Goal: Task Accomplishment & Management: Use online tool/utility

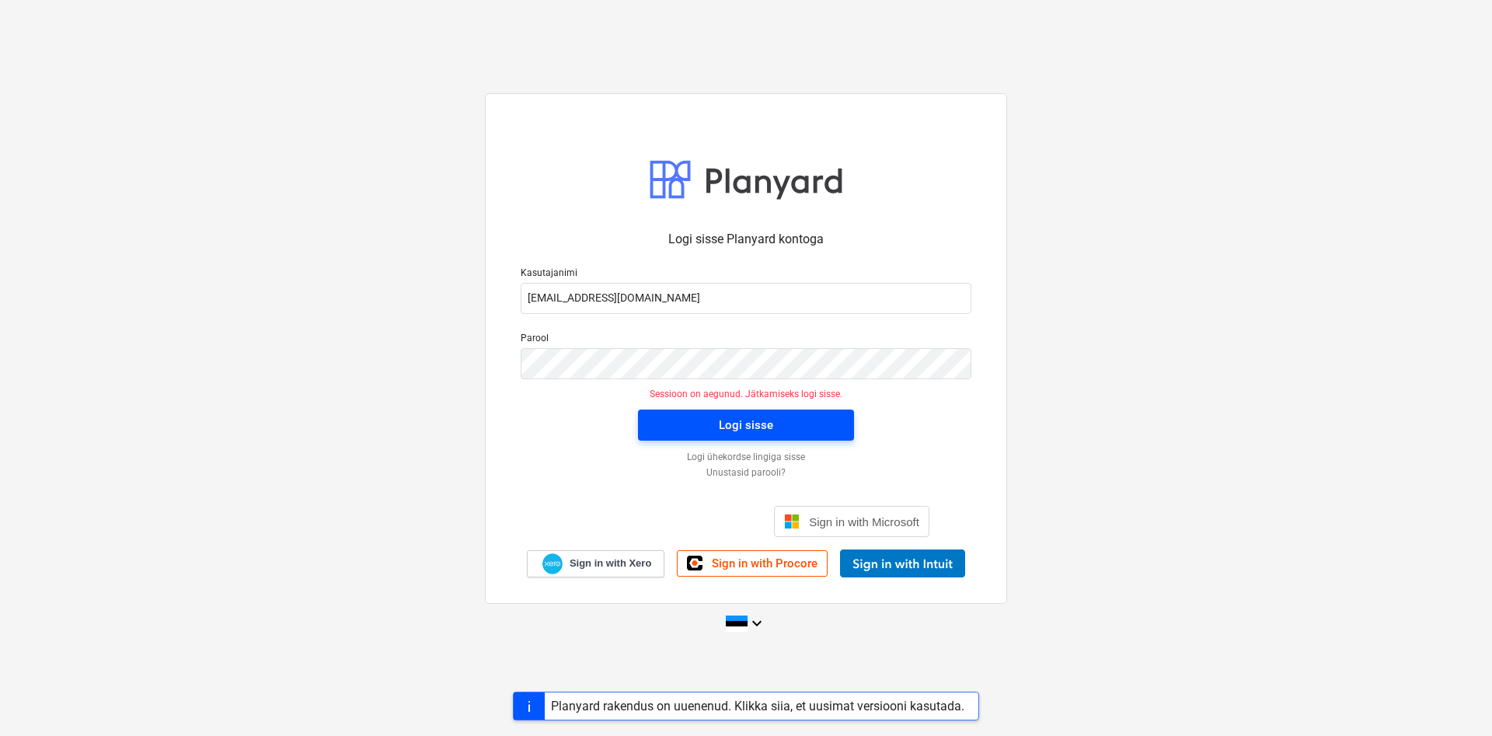
click at [781, 431] on span "Logi sisse" at bounding box center [746, 425] width 179 height 20
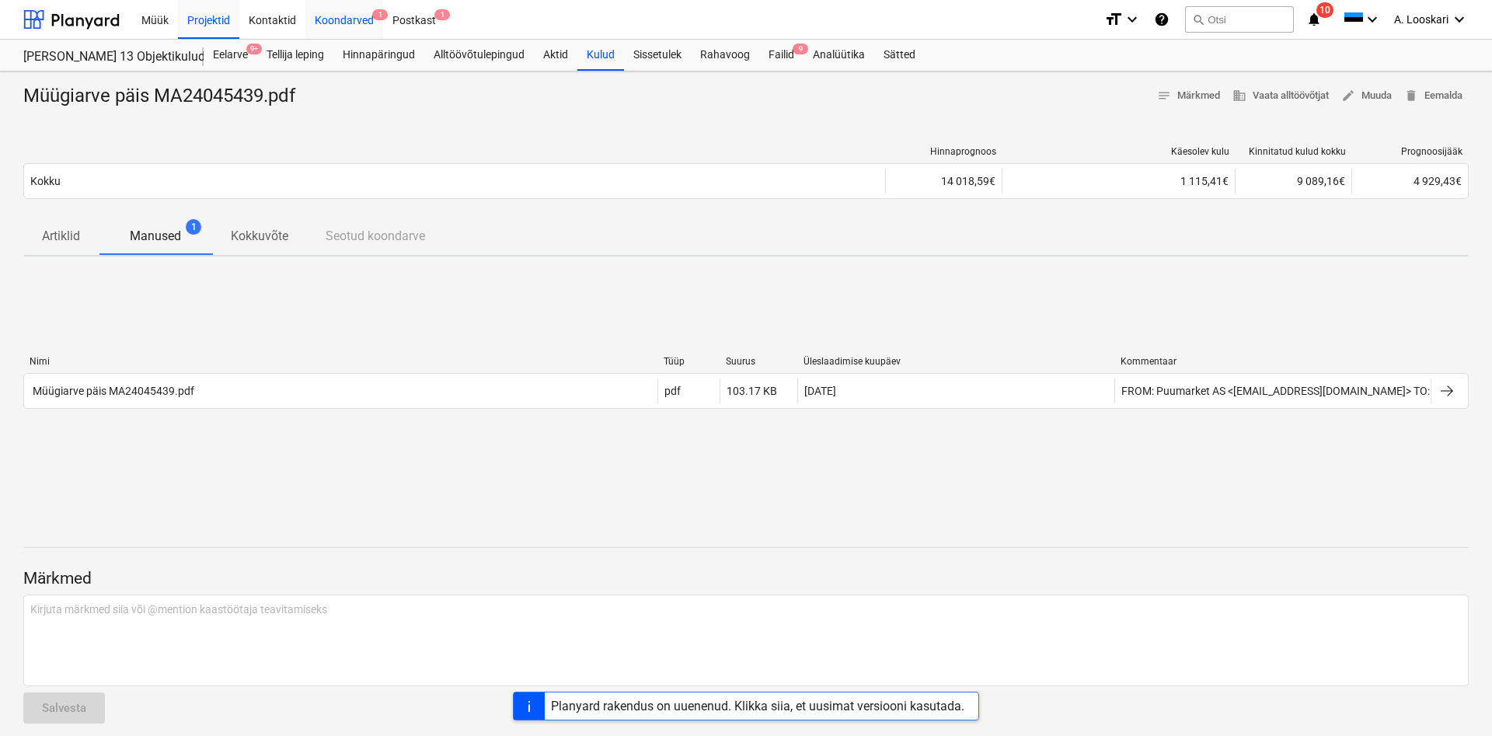
click at [340, 16] on div "Koondarved 1" at bounding box center [344, 19] width 78 height 40
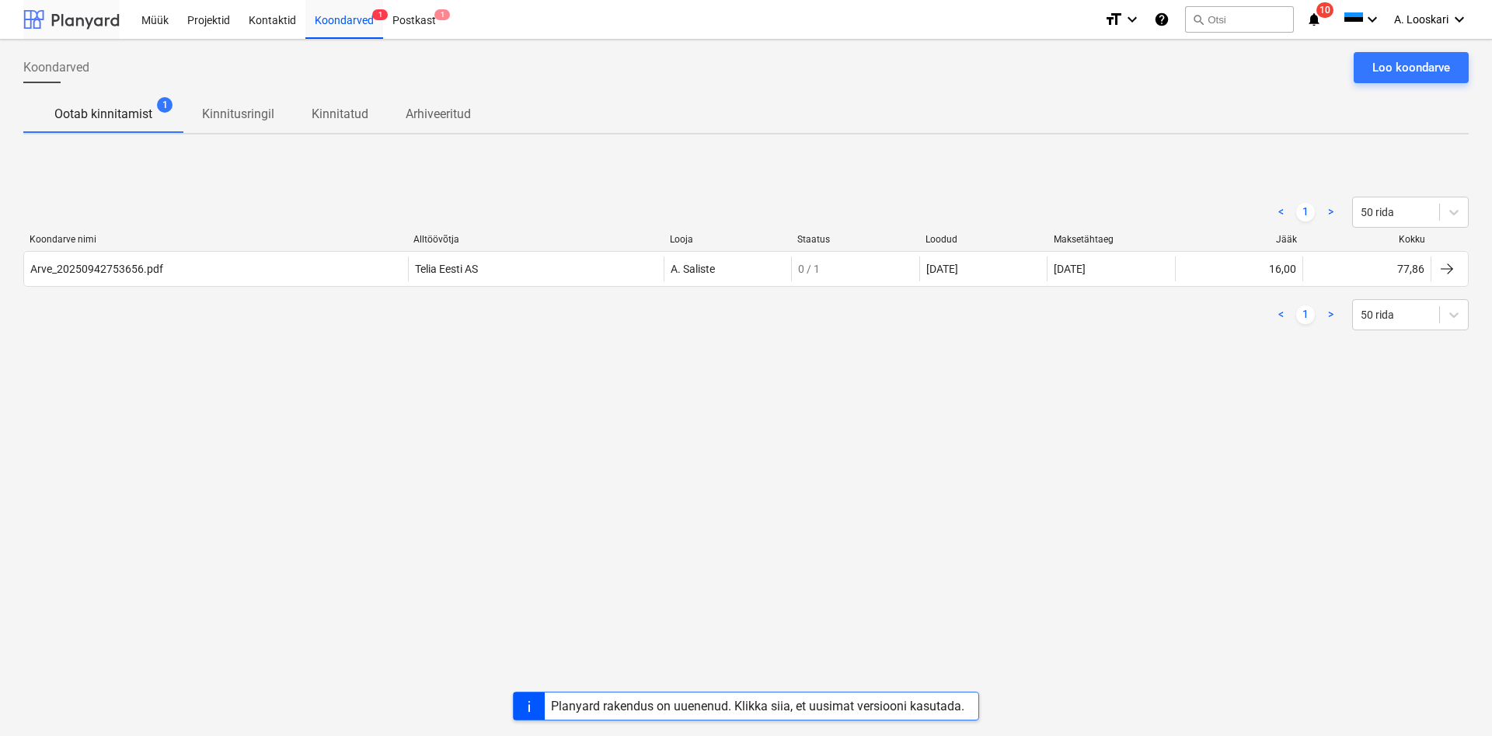
click at [98, 18] on div at bounding box center [71, 19] width 96 height 39
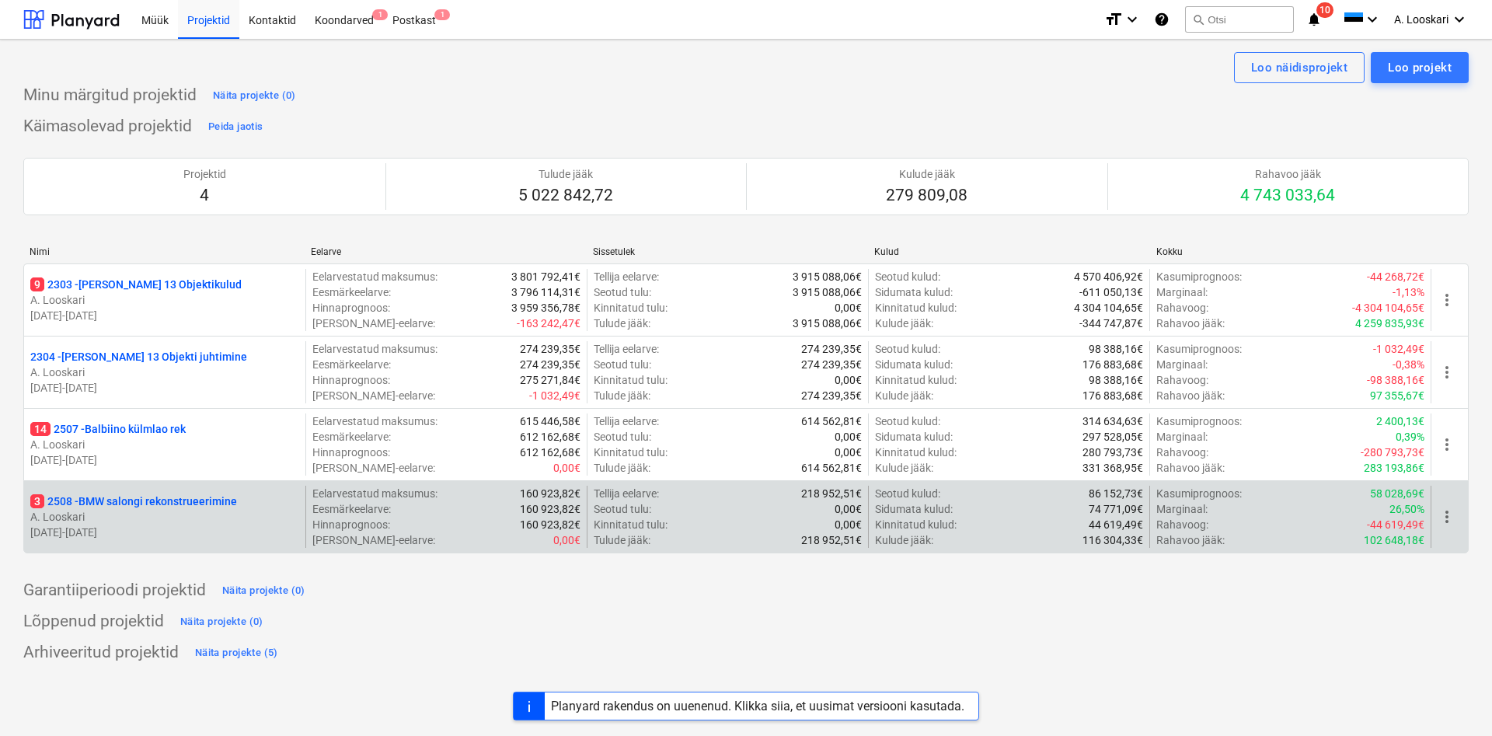
click at [145, 504] on p "3 2508 - BMW salongi rekonstrueerimine" at bounding box center [133, 502] width 207 height 16
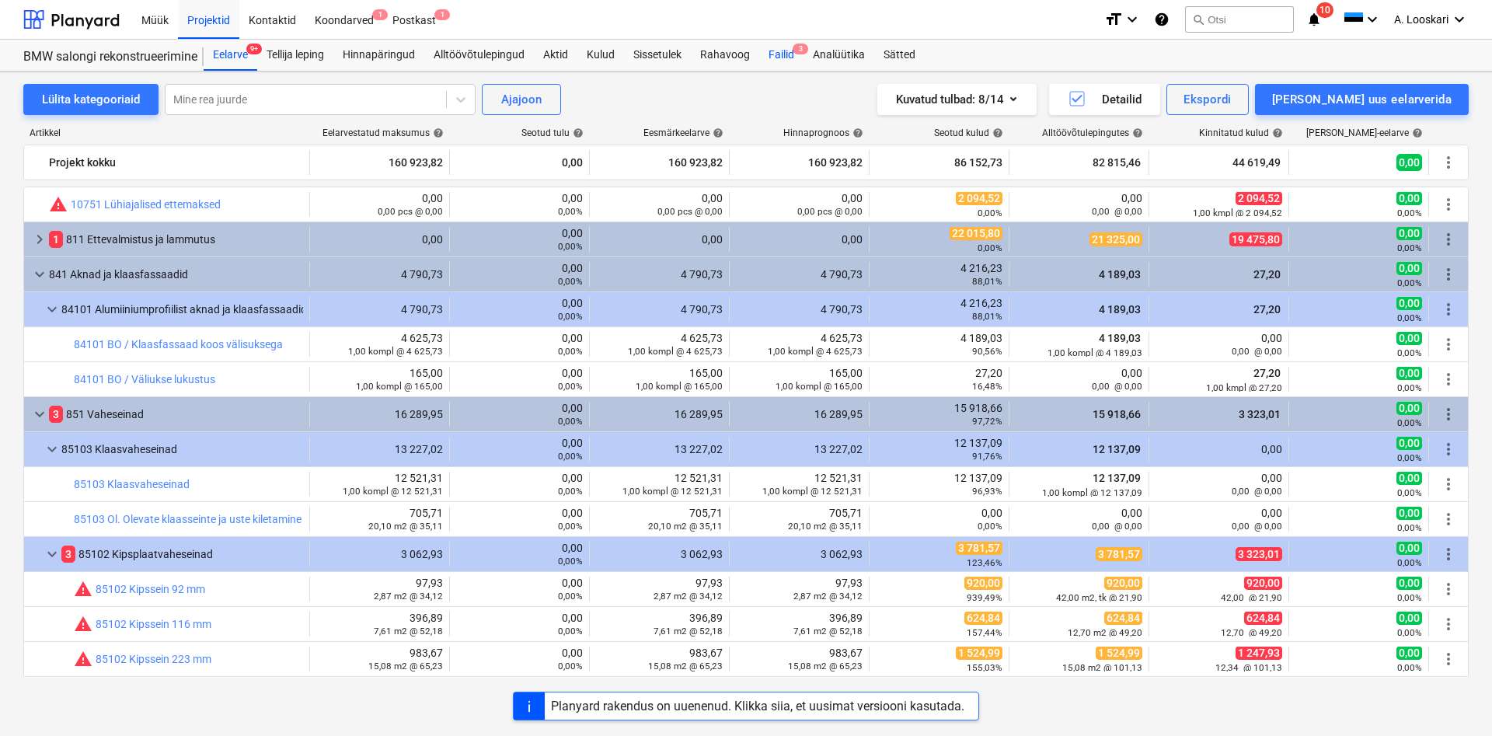
click at [782, 46] on div "Failid 3" at bounding box center [781, 55] width 44 height 31
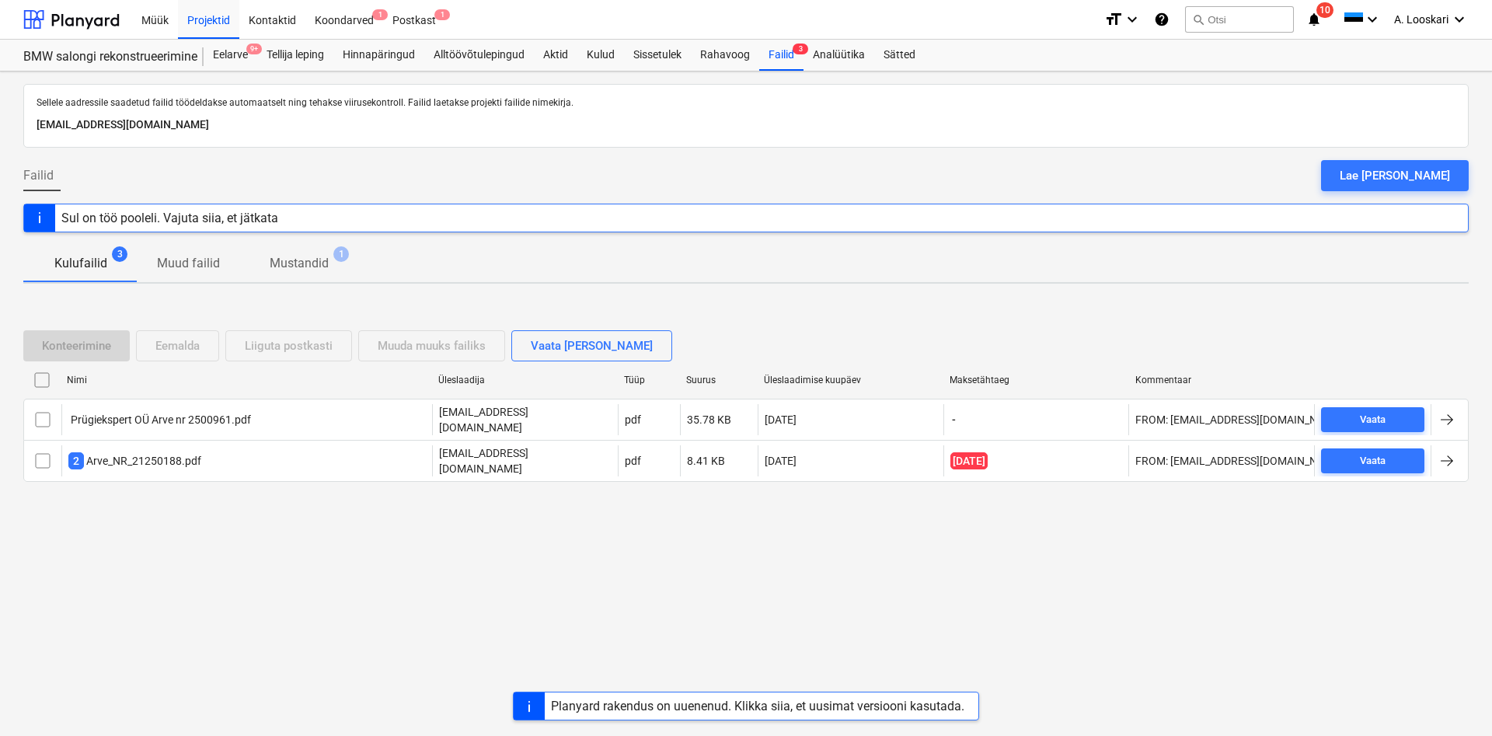
click at [301, 262] on p "Mustandid" at bounding box center [299, 263] width 59 height 19
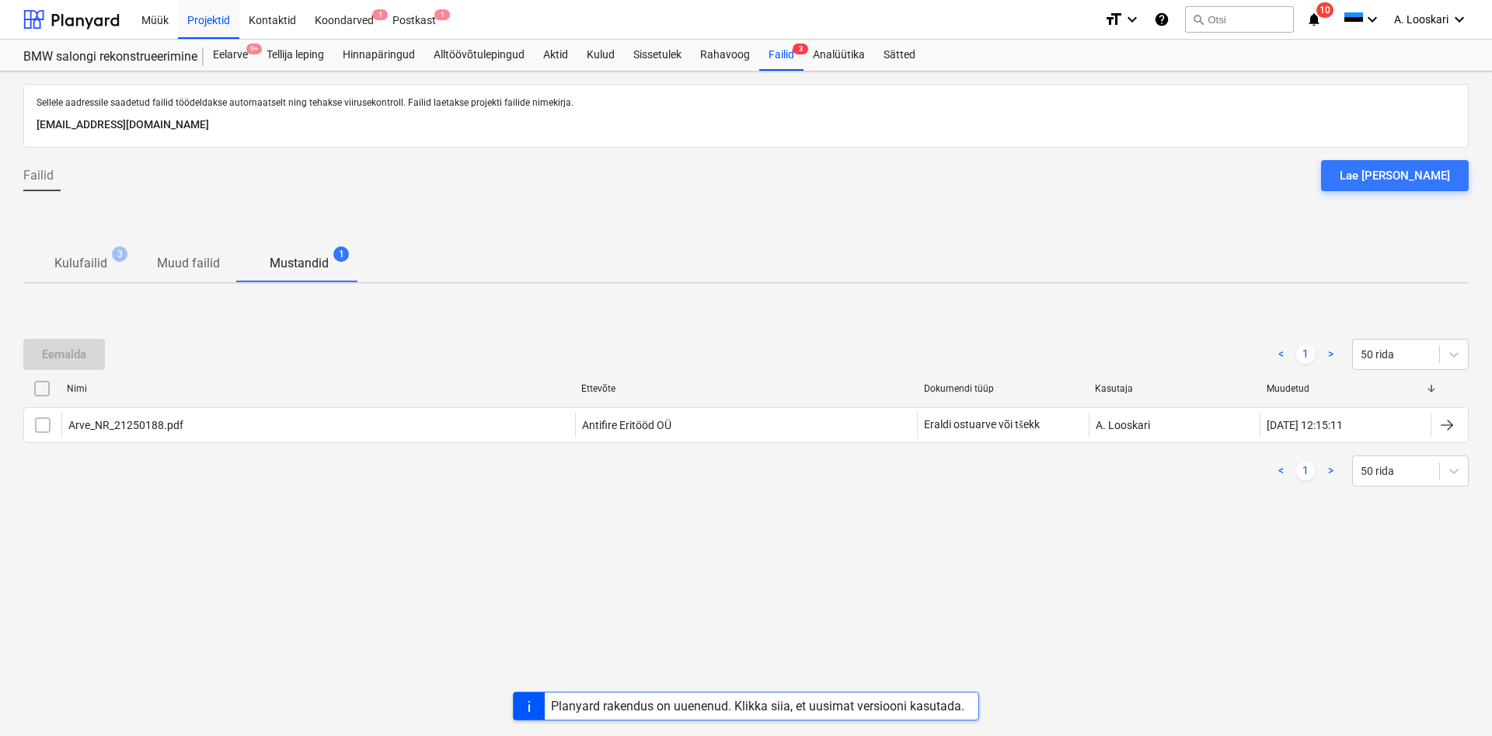
click at [75, 259] on p "Kulufailid" at bounding box center [80, 263] width 53 height 19
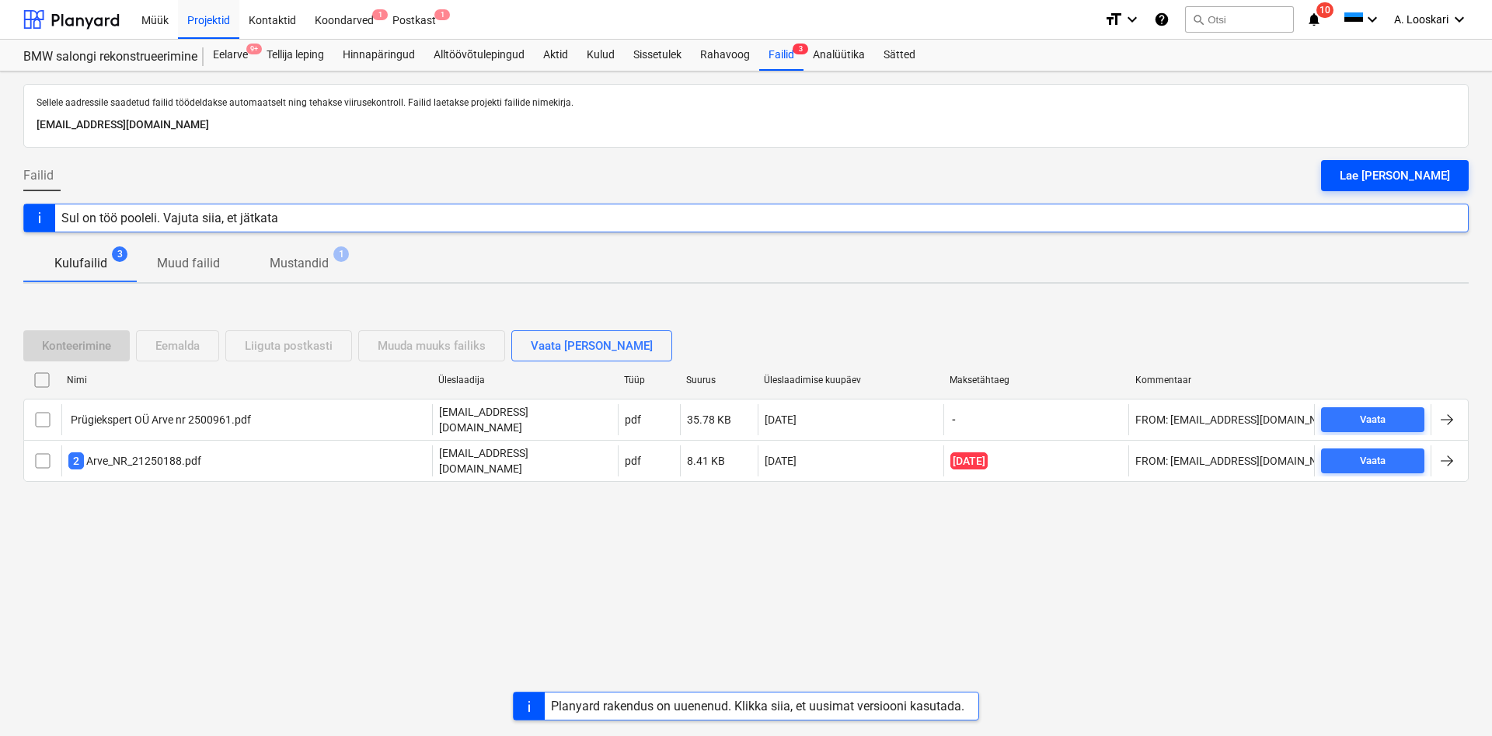
click at [1401, 159] on div at bounding box center [746, 154] width 1446 height 12
click at [1398, 170] on div "Lae [PERSON_NAME]" at bounding box center [1395, 176] width 110 height 20
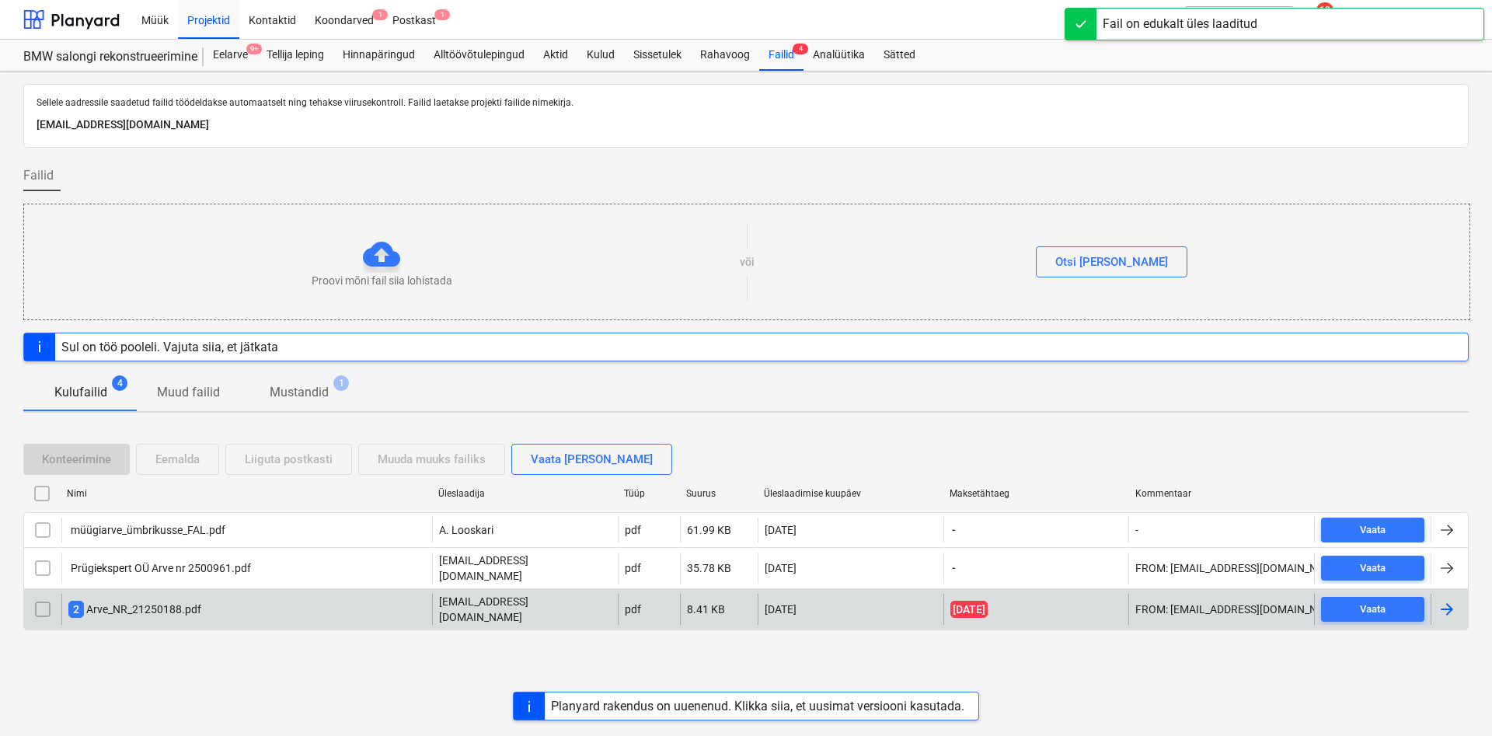
click at [159, 601] on div "2 Arve_NR_21250188.pdf" at bounding box center [134, 609] width 133 height 17
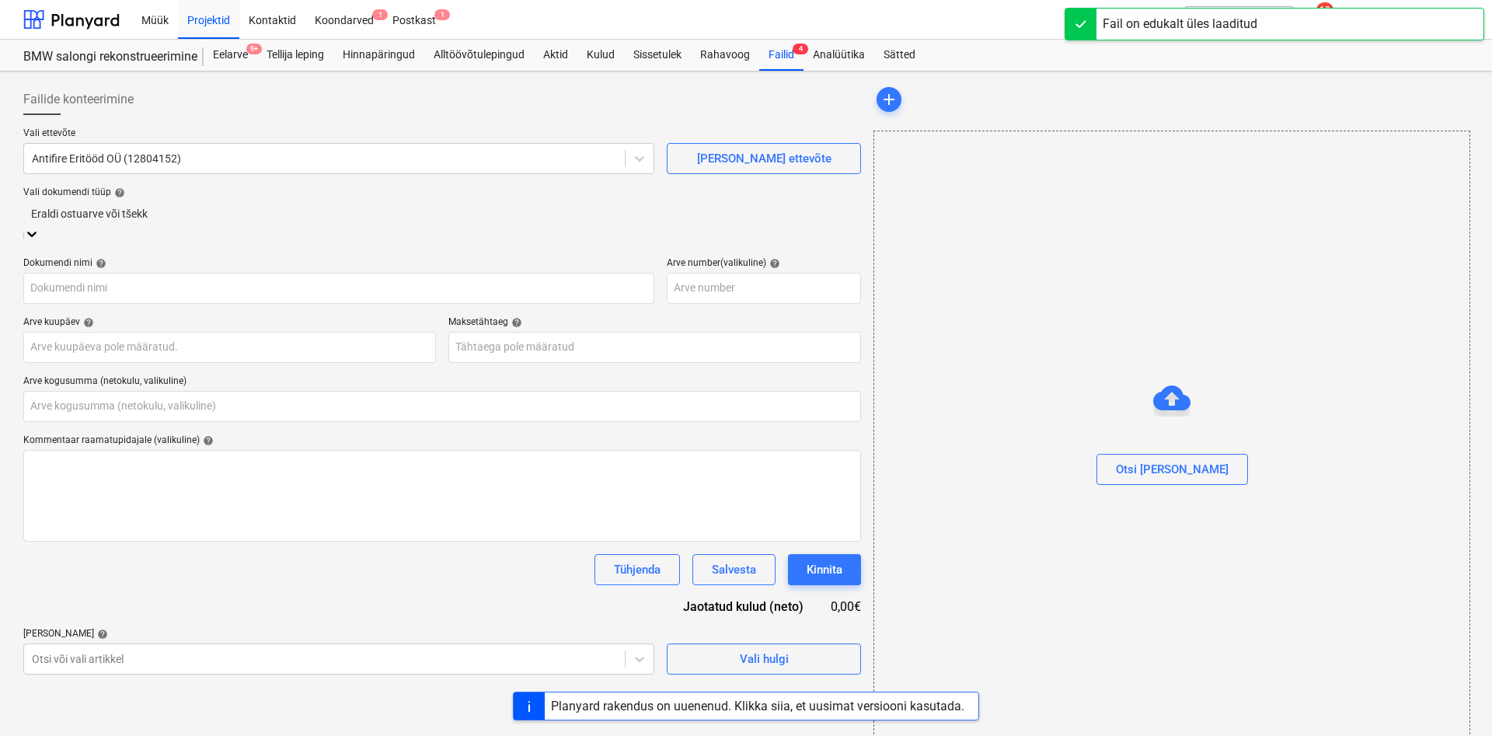
type input "0,00"
type input "Arve_NR_21250188.pdf"
type input "[DATE]"
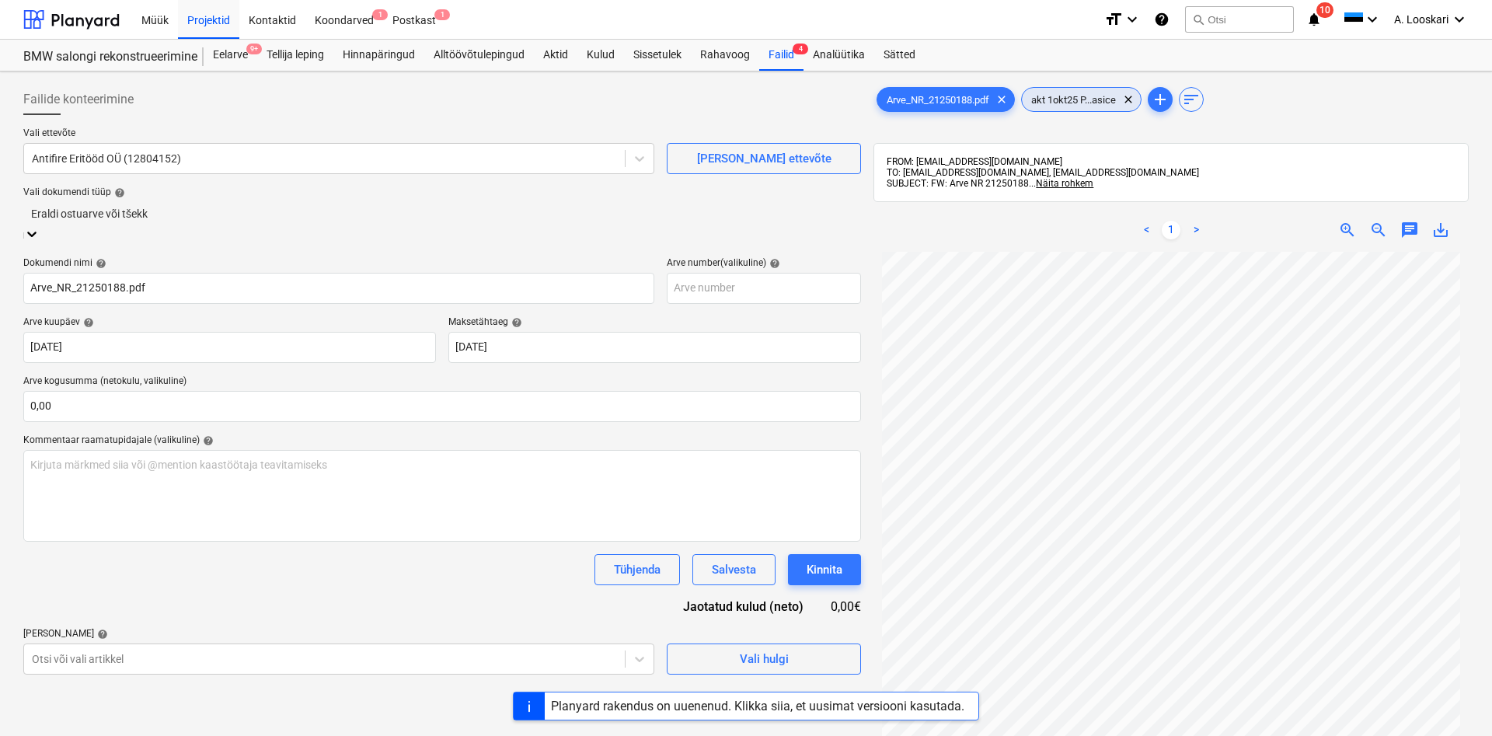
click at [1067, 99] on span "akt 1okt25 P...asice" at bounding box center [1073, 100] width 103 height 12
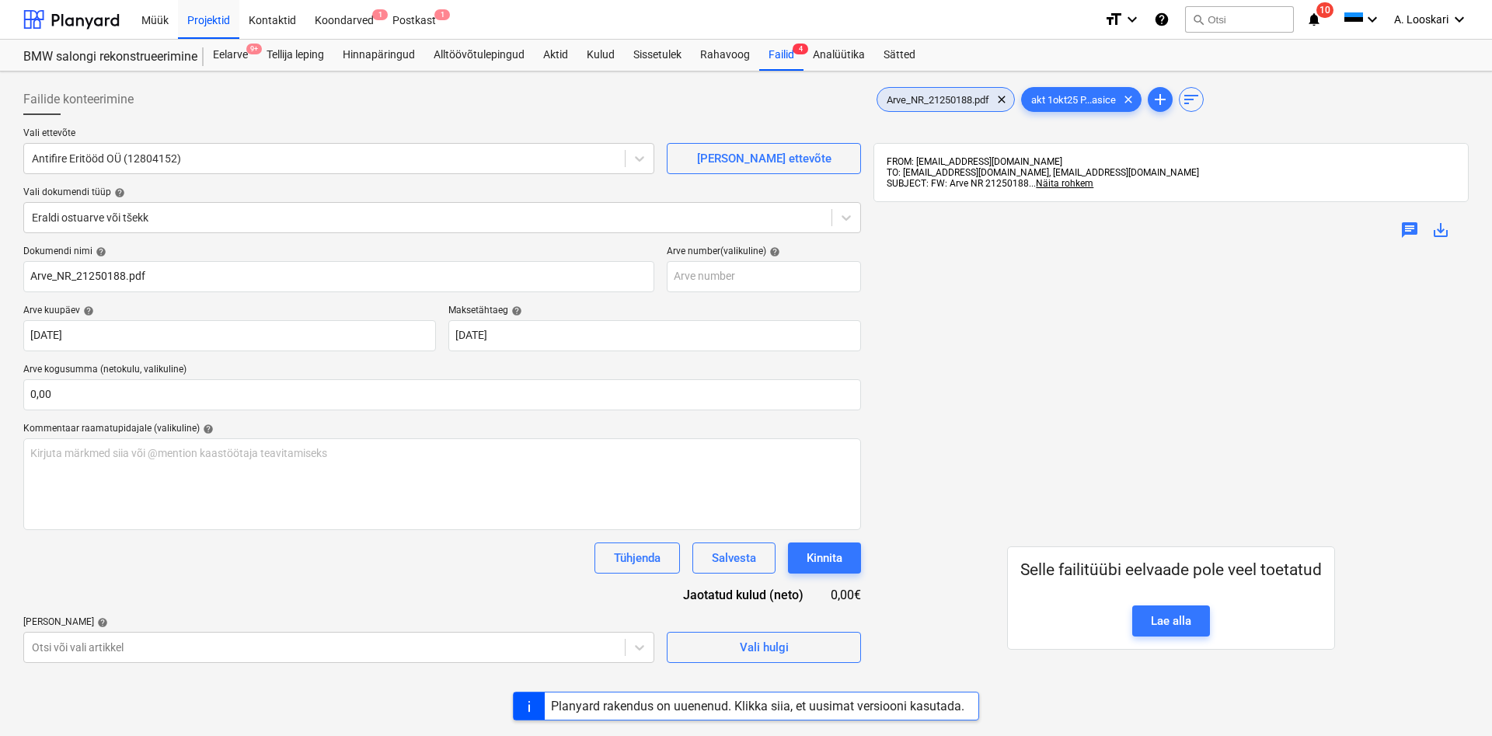
click at [973, 102] on span "Arve_NR_21250188.pdf" at bounding box center [938, 100] width 121 height 12
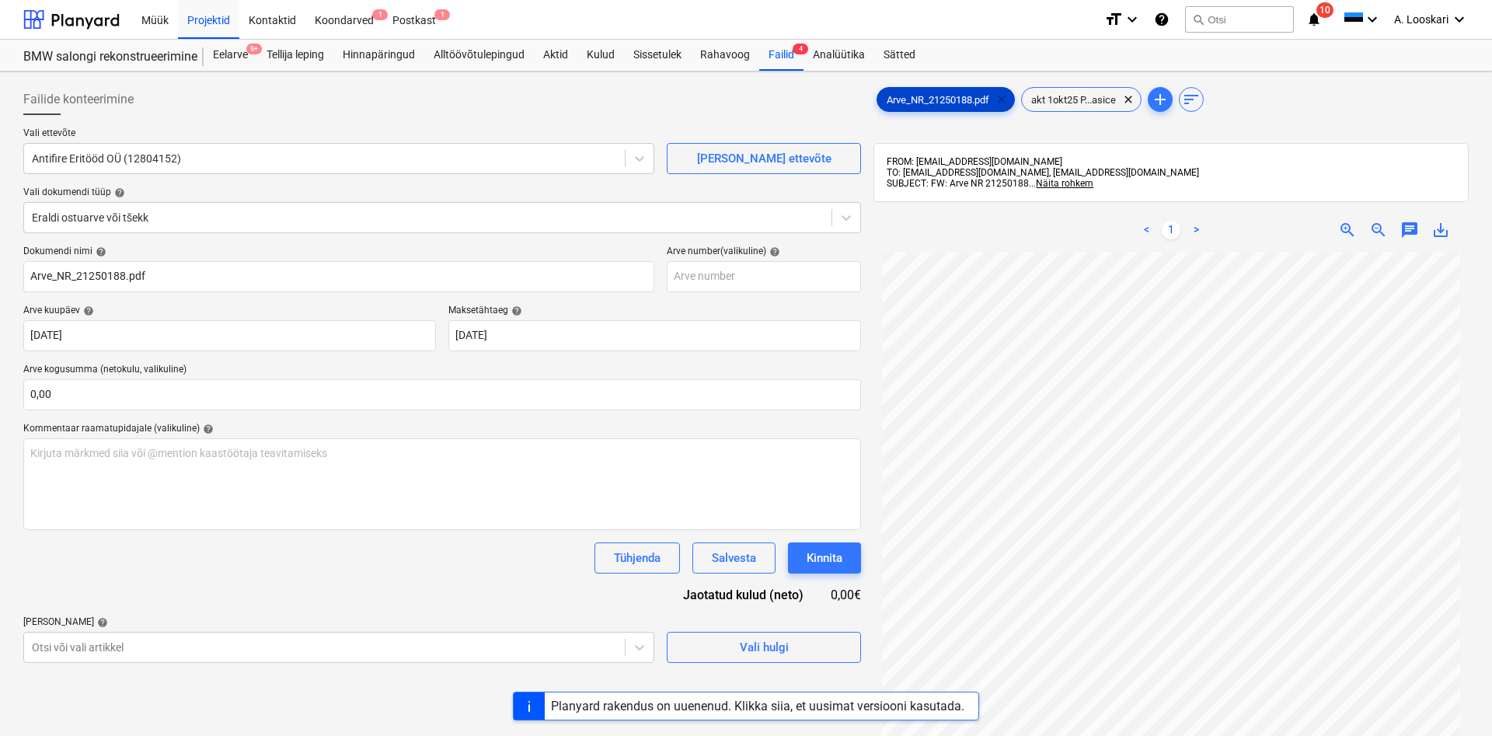
click at [1007, 98] on span "clear" at bounding box center [1002, 99] width 19 height 19
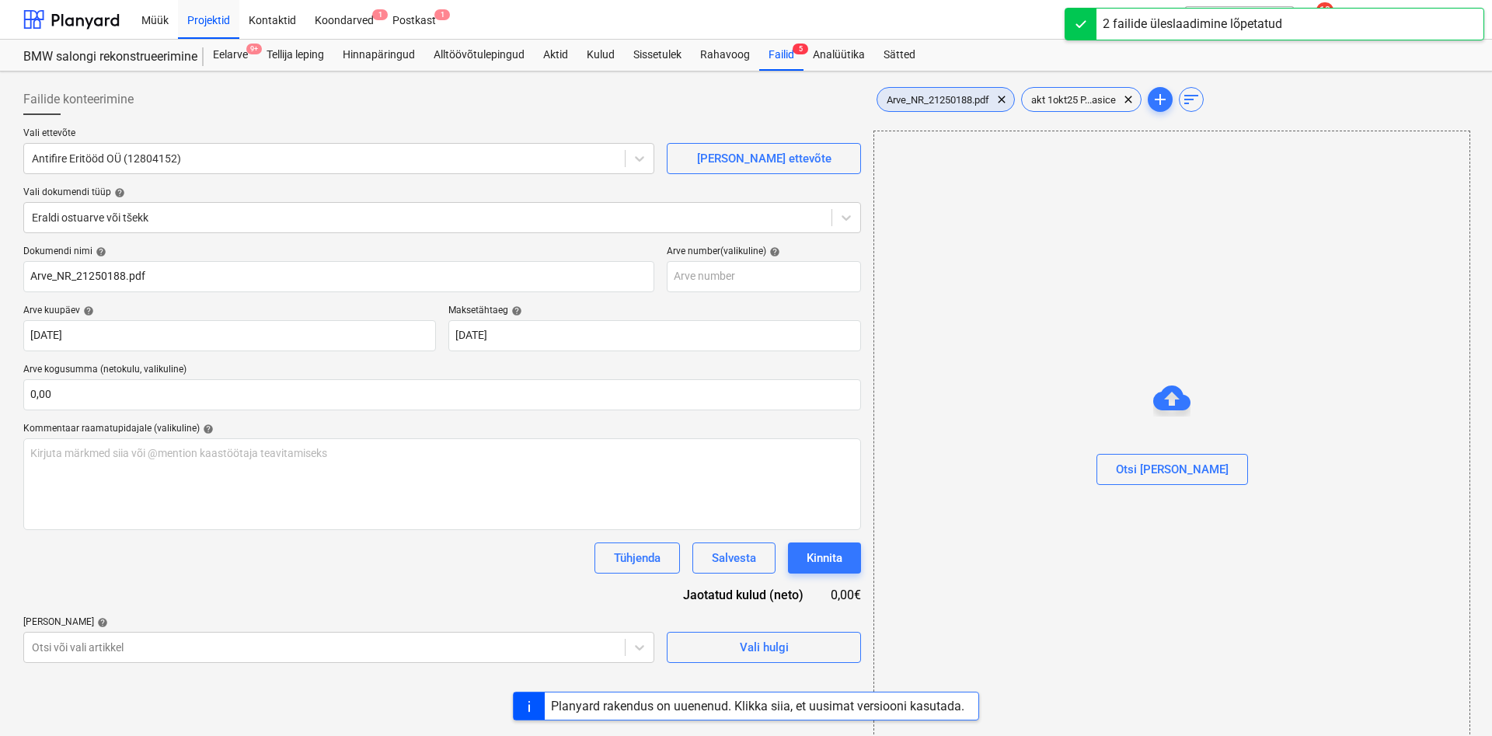
click at [937, 100] on span "Arve_NR_21250188.pdf" at bounding box center [938, 100] width 121 height 12
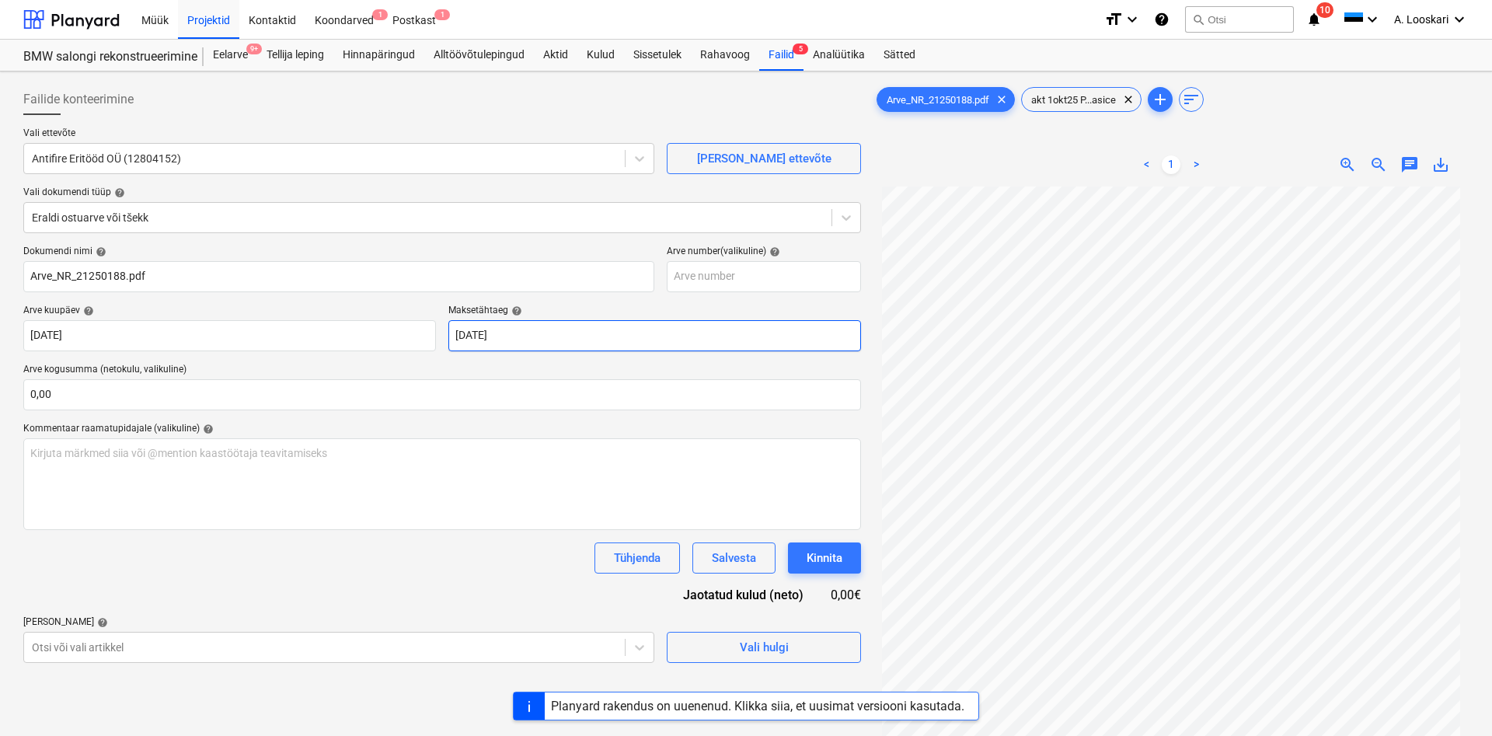
click at [471, 334] on input "[DATE]" at bounding box center [655, 335] width 413 height 31
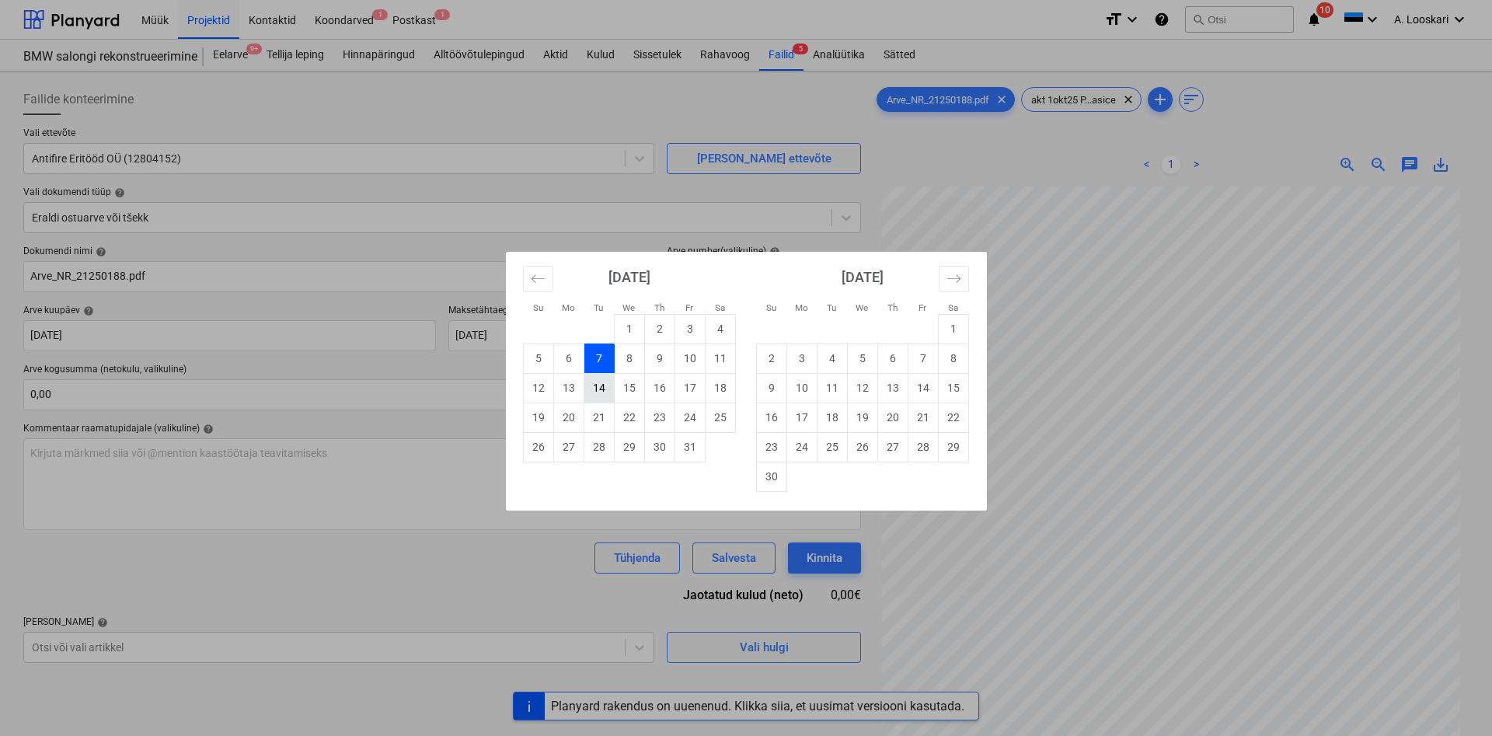
click at [599, 388] on td "14" at bounding box center [599, 388] width 30 height 30
type input "[DATE]"
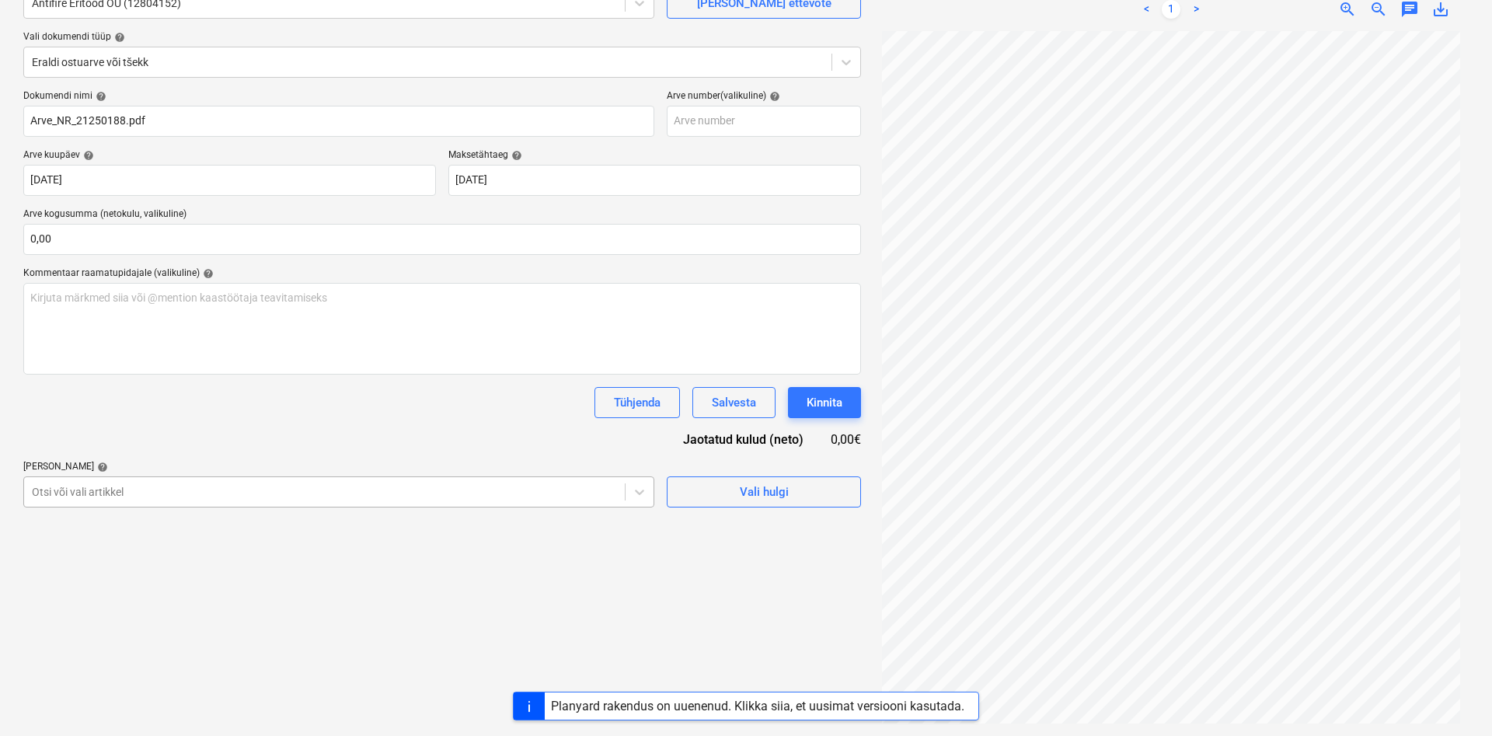
scroll to position [169, 0]
click at [160, 489] on div "Otsi või vali artikkel" at bounding box center [324, 492] width 601 height 22
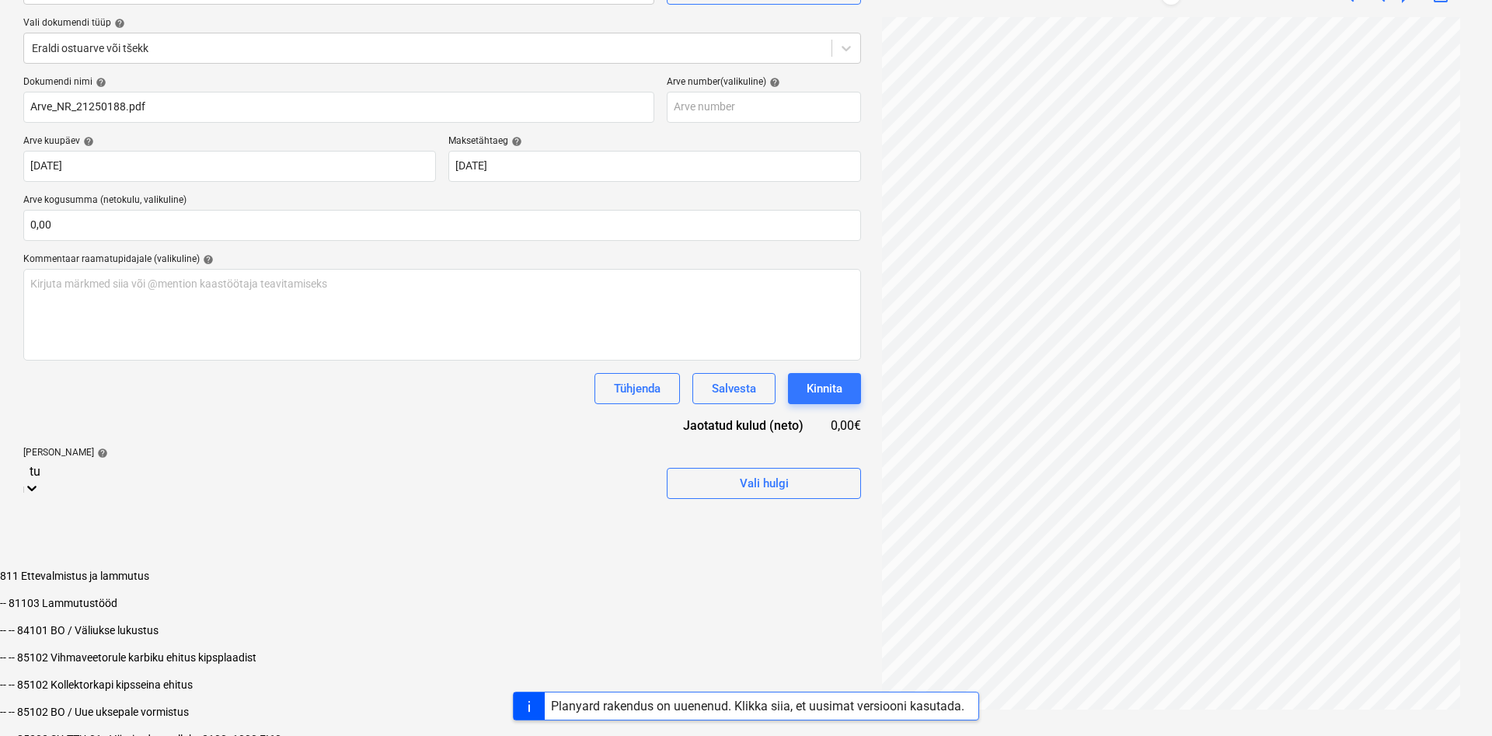
type input "tul"
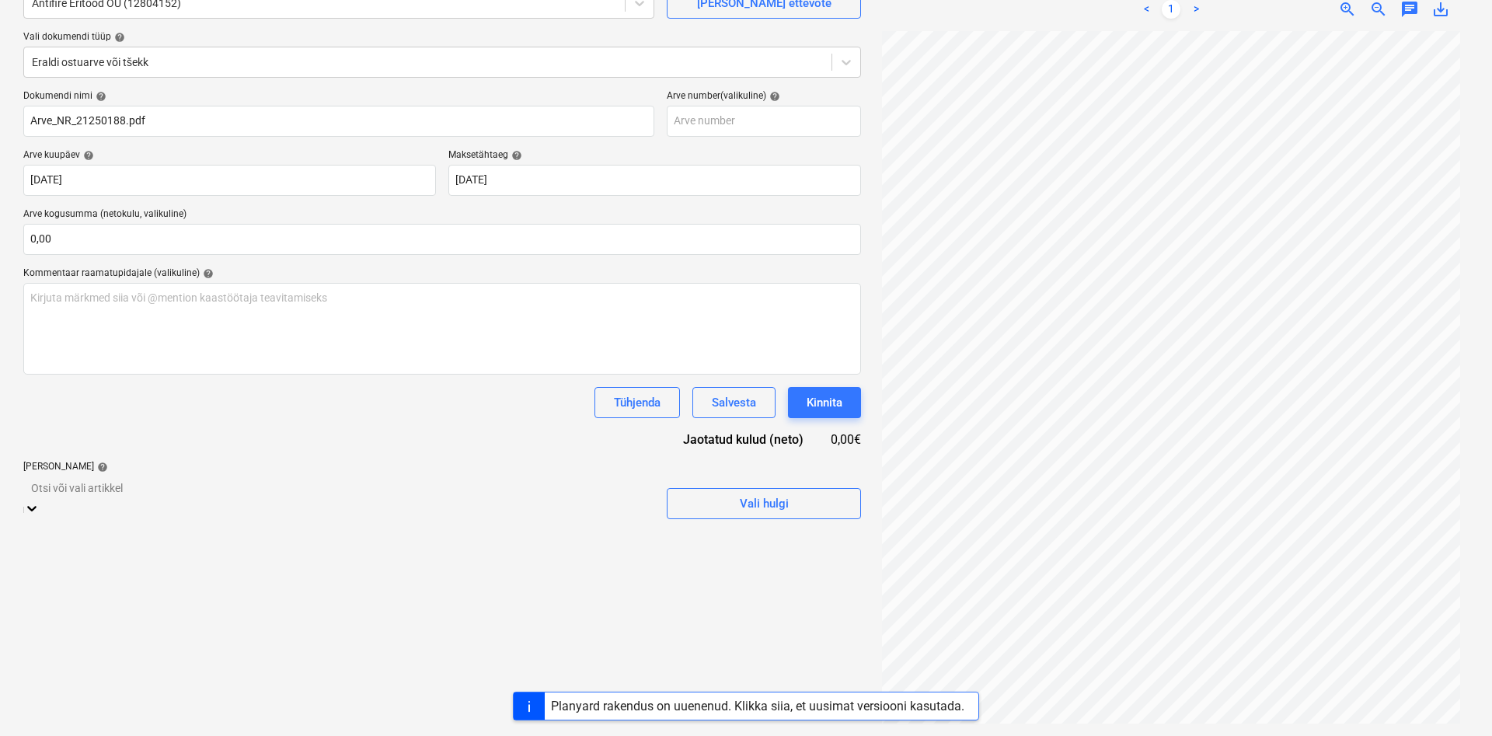
click at [184, 494] on div "Failide konteerimine Vali ettevõte Antifire Eritööd OÜ (12804152) [PERSON_NAME]…" at bounding box center [442, 326] width 850 height 808
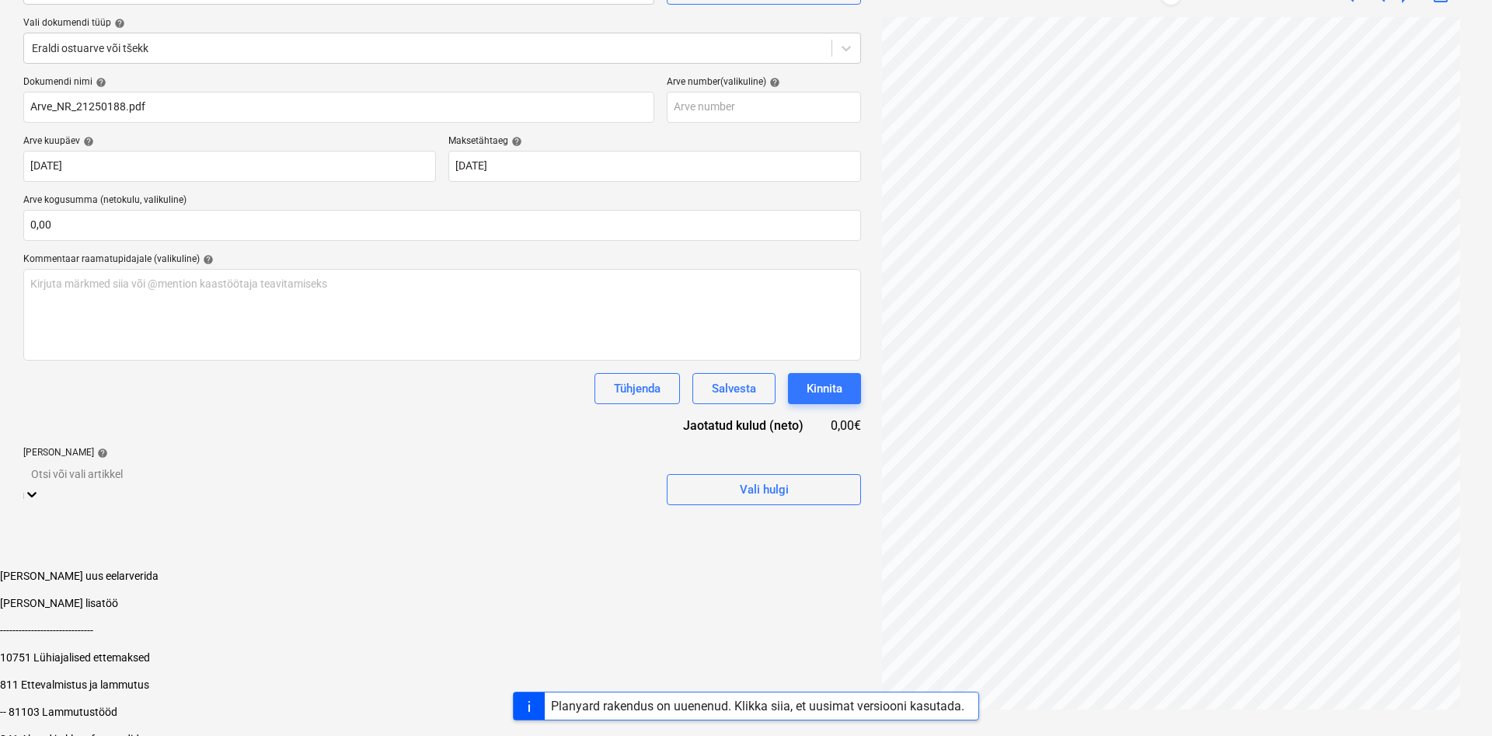
click at [113, 570] on div "[PERSON_NAME] uus eelarverida" at bounding box center [746, 576] width 1492 height 12
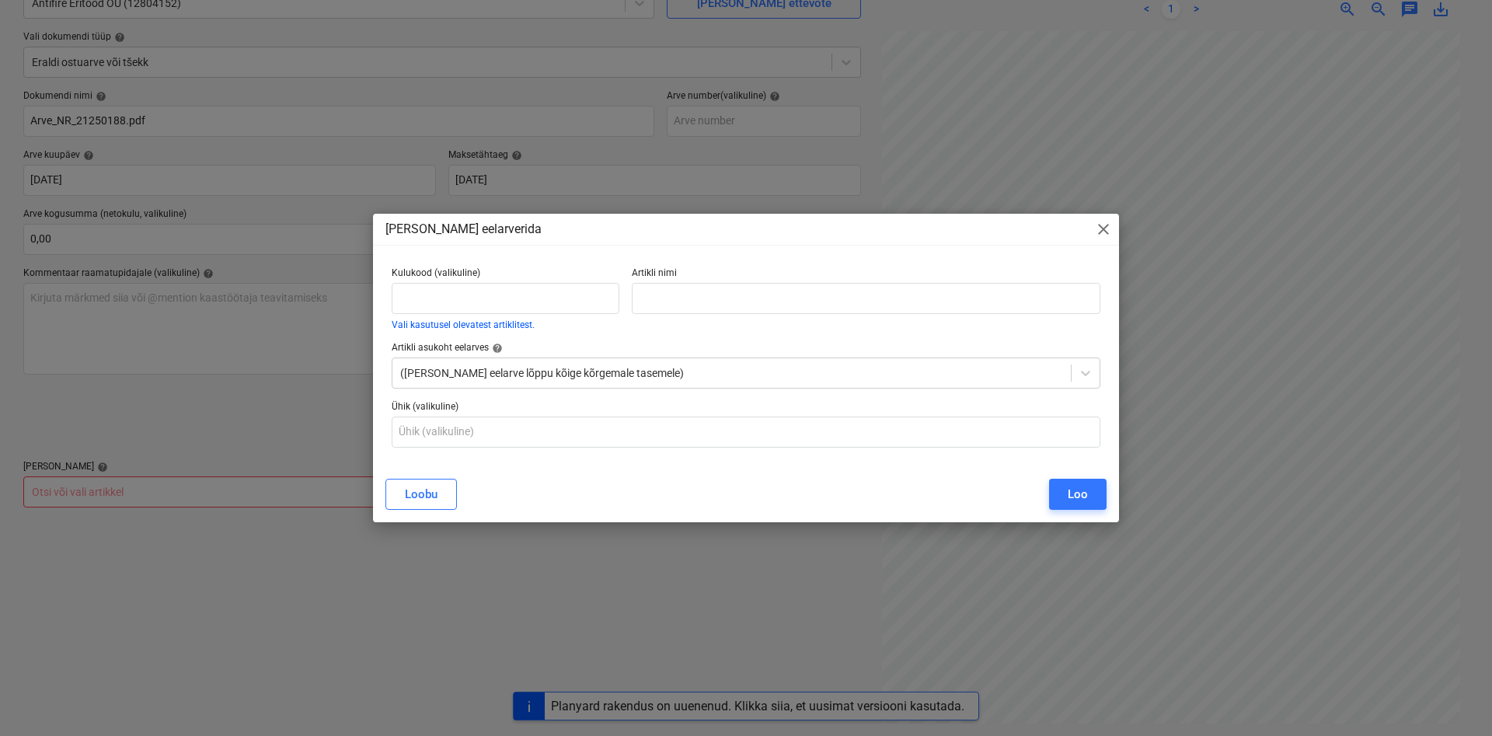
scroll to position [155, 0]
click at [430, 301] on input "text" at bounding box center [506, 298] width 228 height 31
type input "87301"
click at [658, 291] on input "text" at bounding box center [866, 298] width 469 height 31
paste input "Sprinkleri torustikud ja seadmed"
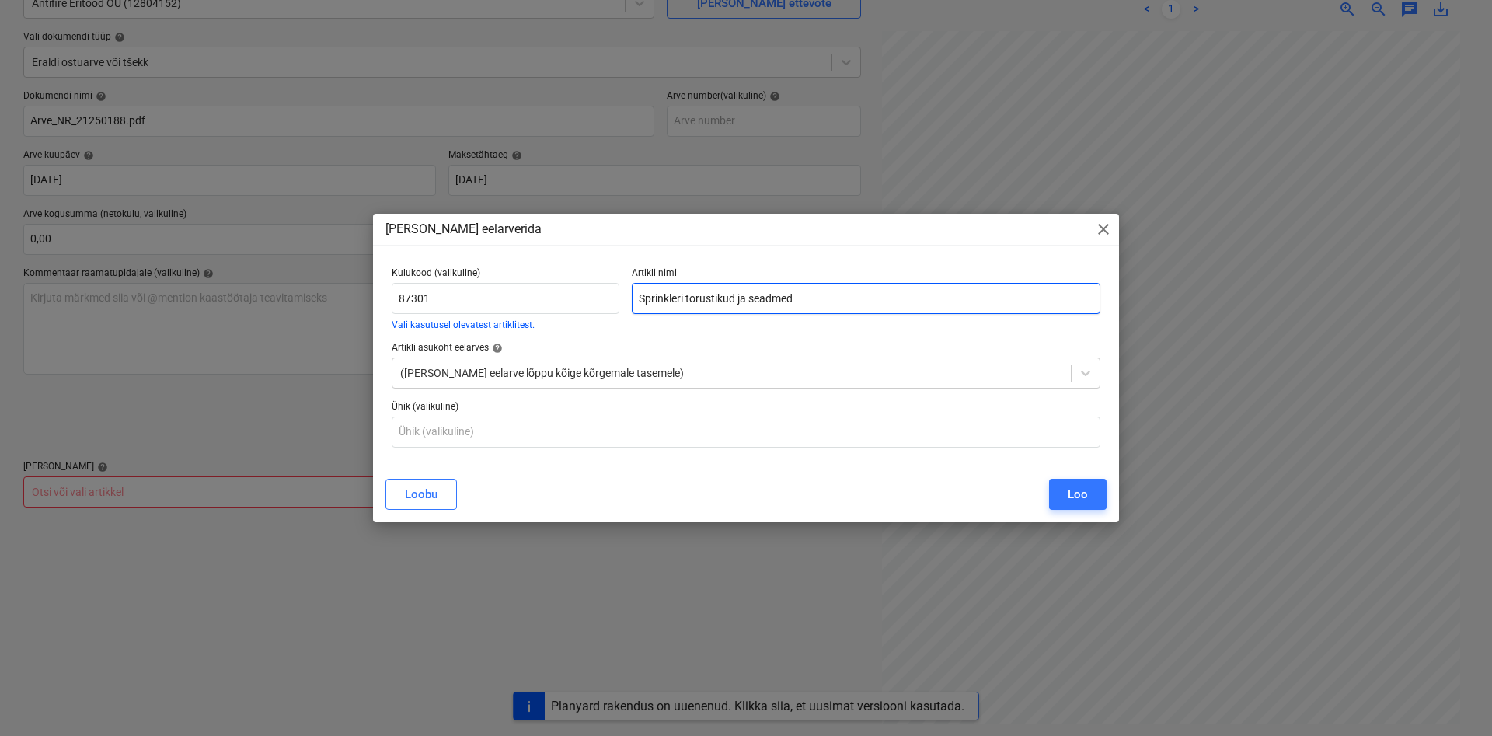
click at [637, 295] on input "Sprinkleri torustikud ja seadmed" at bounding box center [866, 298] width 469 height 31
click at [660, 298] on input "[PERSON_NAME] - Sprinkleri torustikud ja seadmed" at bounding box center [866, 298] width 469 height 31
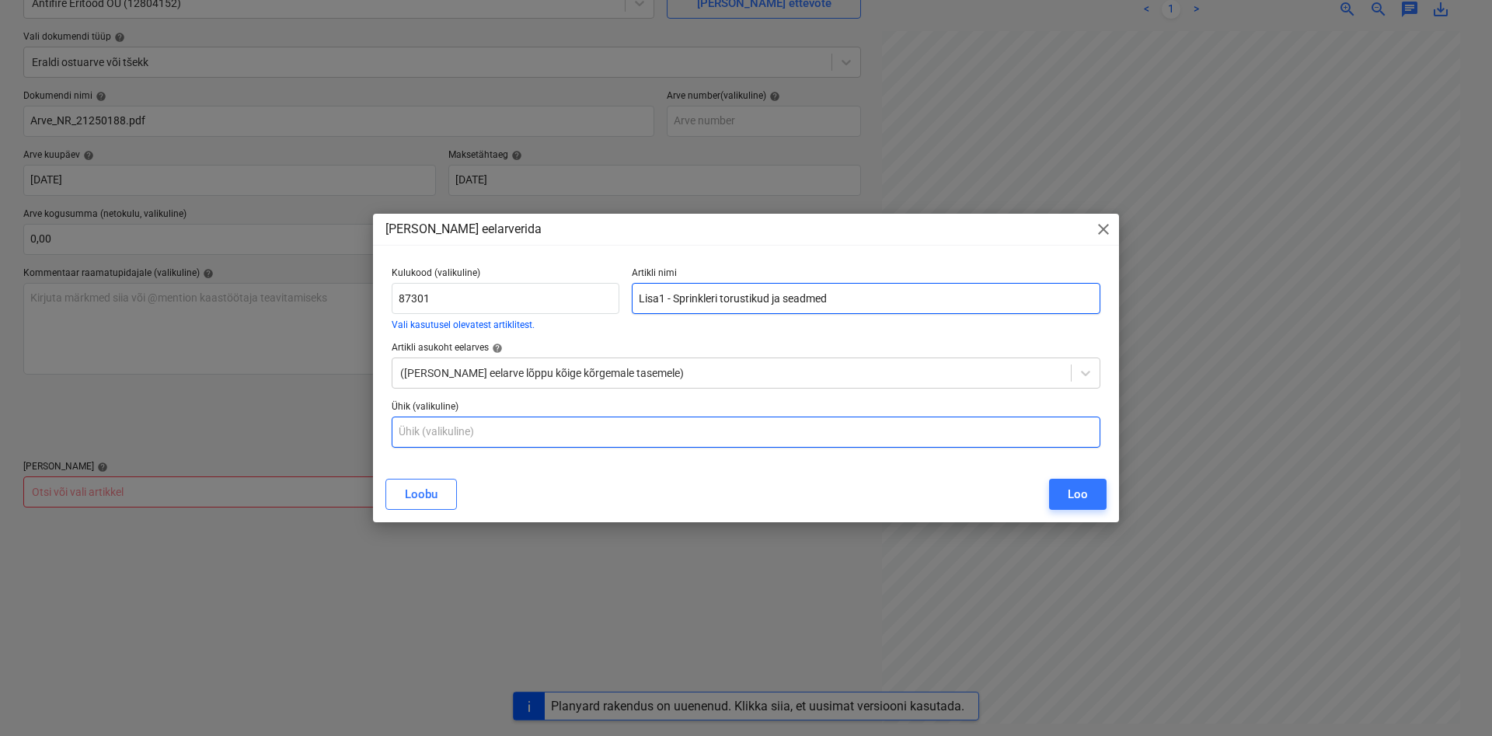
type input "Lisa1 - Sprinkleri torustikud ja seadmed"
click at [466, 438] on input "text" at bounding box center [746, 432] width 709 height 31
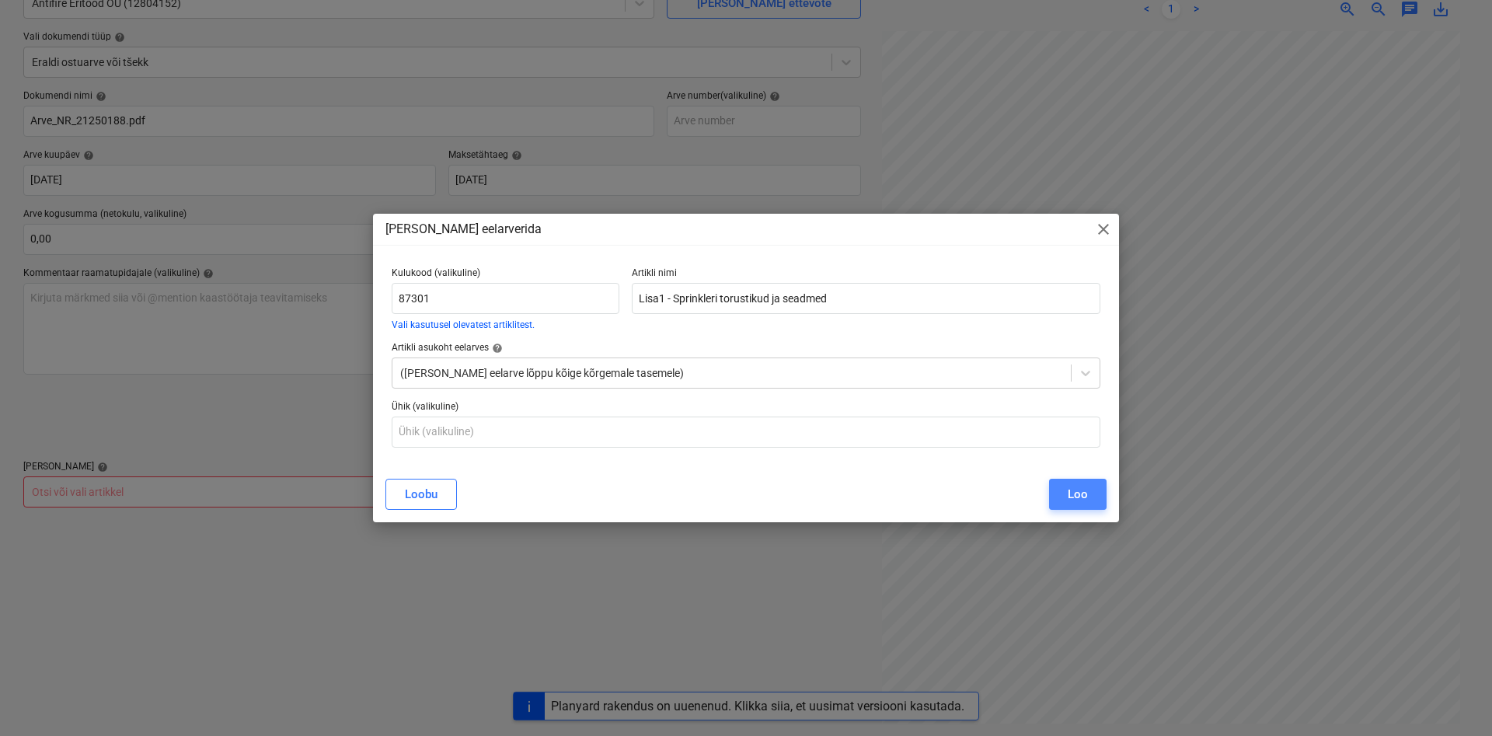
click at [1080, 494] on div "Loo" at bounding box center [1078, 494] width 20 height 20
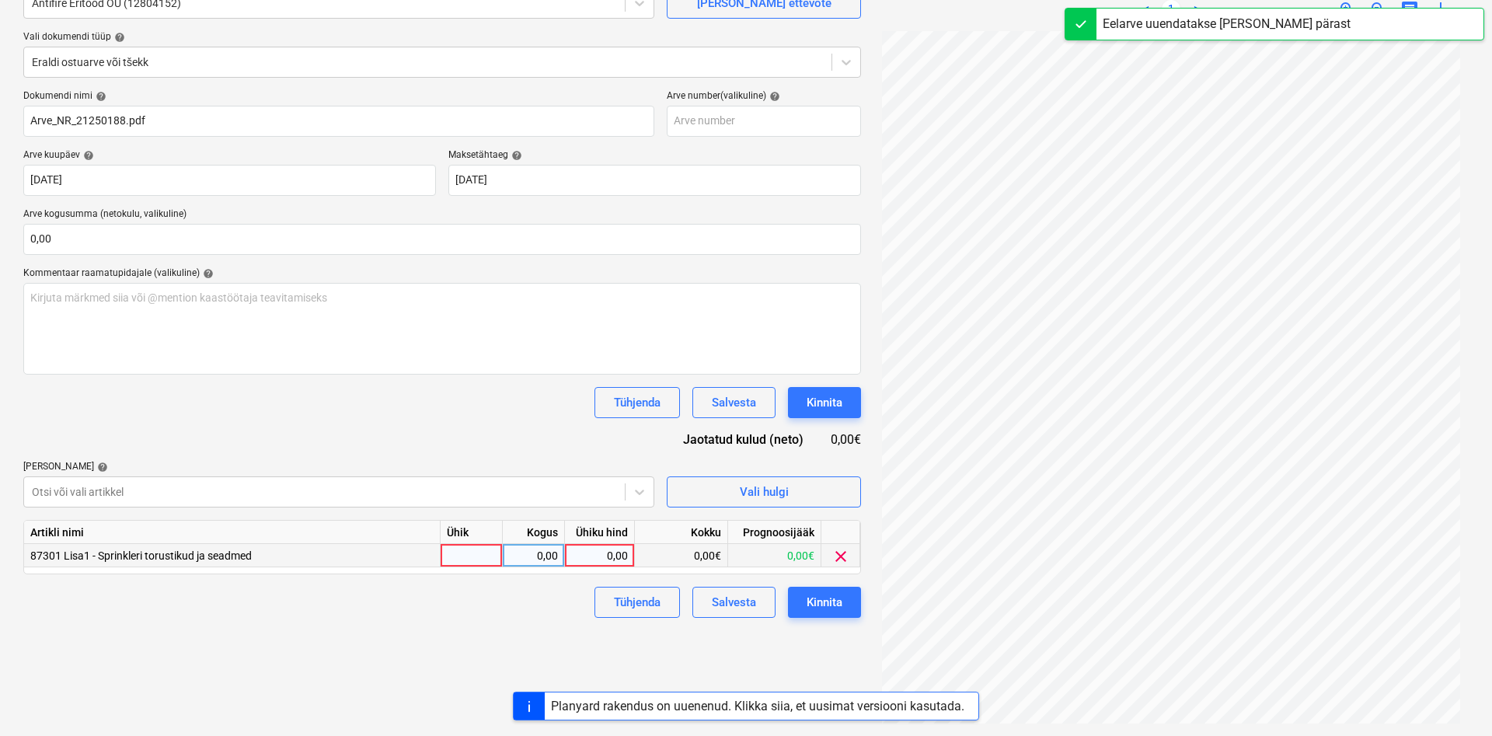
click at [466, 555] on div at bounding box center [472, 555] width 62 height 23
type input "kmpl"
click at [532, 555] on div "0,00" at bounding box center [533, 555] width 49 height 23
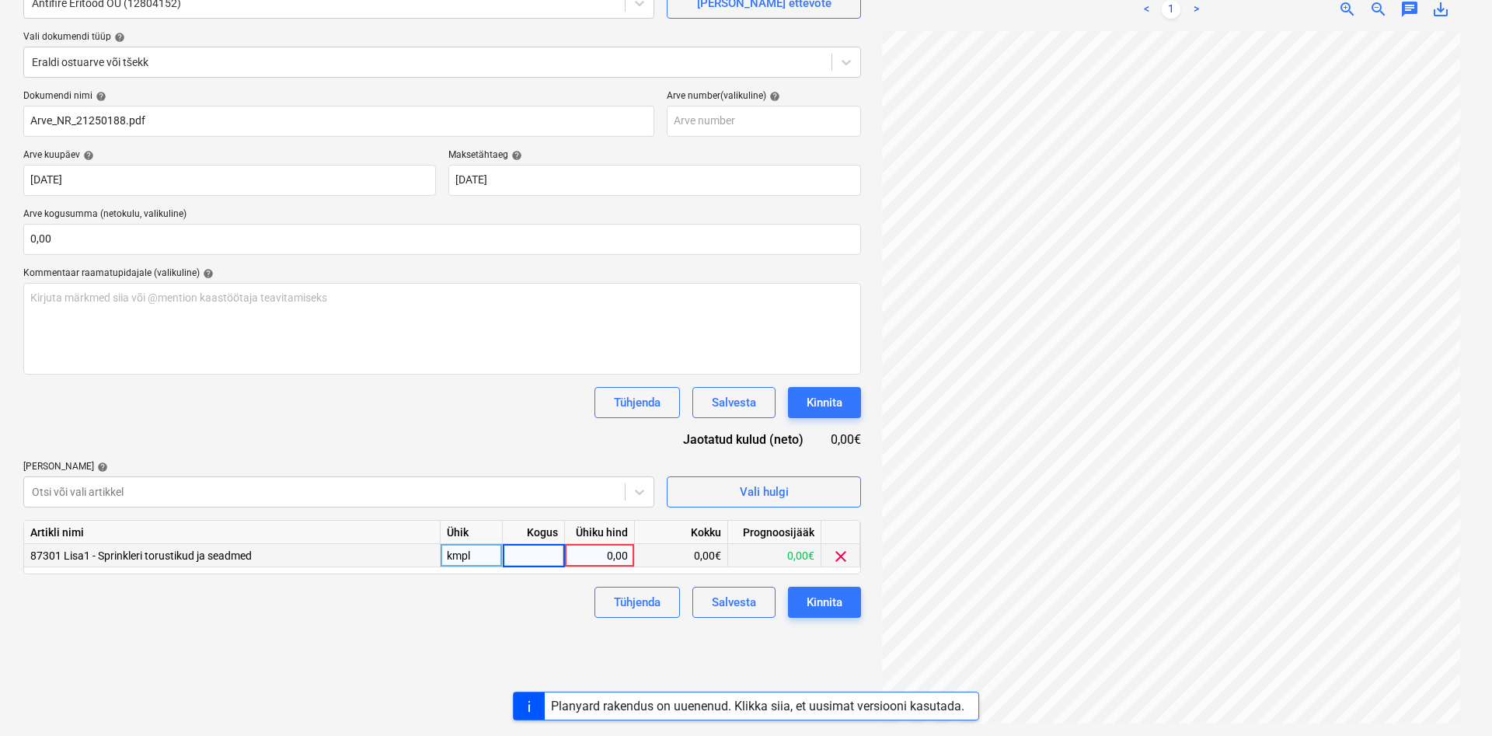
type input "1"
click at [592, 557] on div "0,00" at bounding box center [599, 555] width 57 height 23
type input "3894"
click at [429, 644] on div "Failide konteerimine Vali ettevõte Antifire Eritööd OÜ (12804152) [PERSON_NAME]…" at bounding box center [442, 326] width 850 height 808
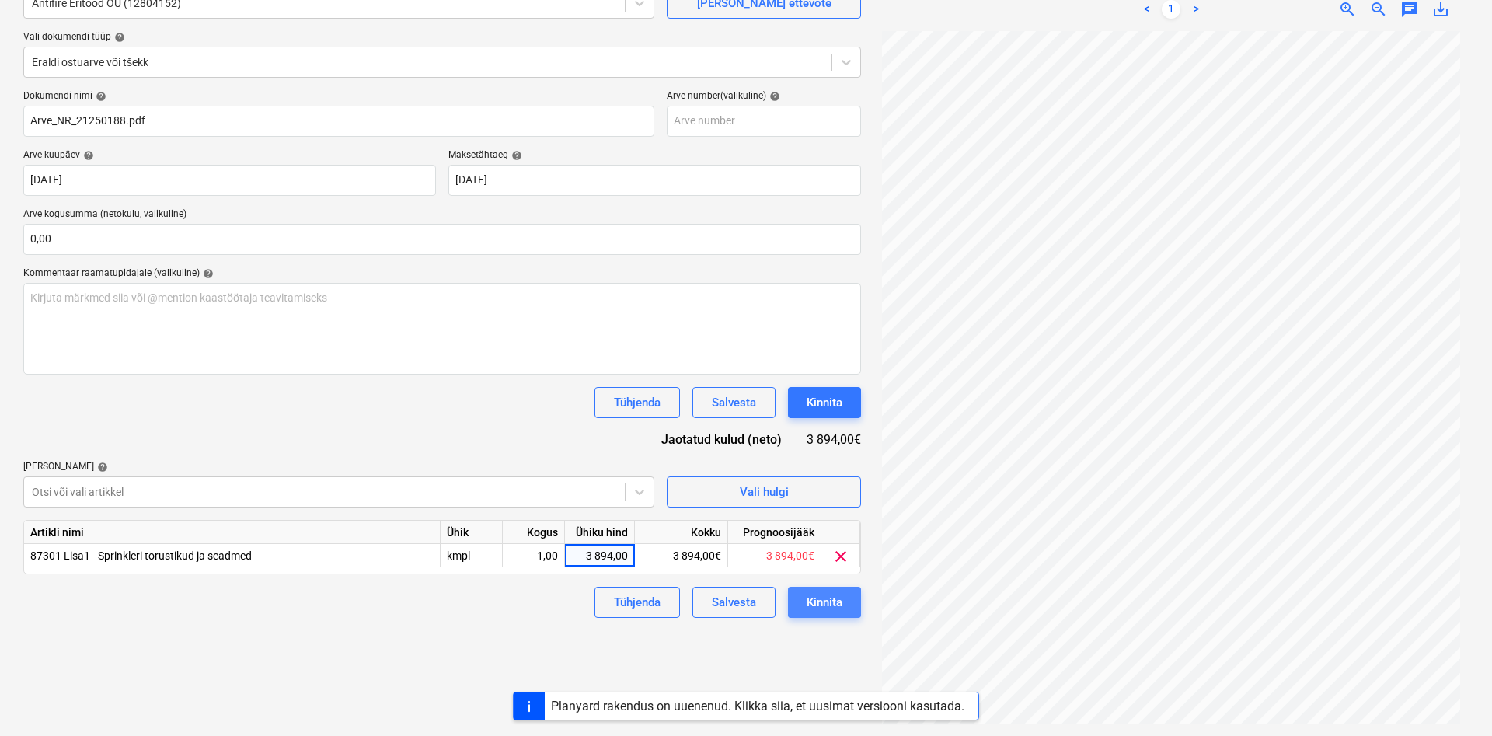
click at [826, 605] on div "Kinnita" at bounding box center [825, 602] width 36 height 20
